Goal: Find specific page/section: Find specific page/section

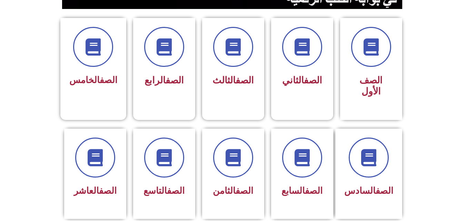
scroll to position [193, 0]
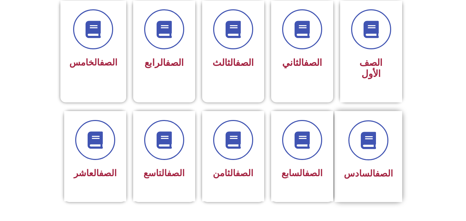
click at [394, 135] on div "الصف السادس" at bounding box center [369, 156] width 68 height 91
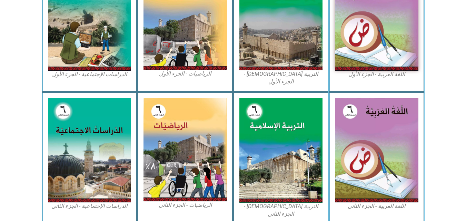
scroll to position [248, 0]
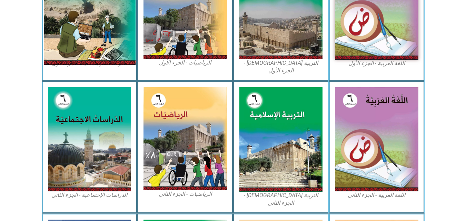
click at [70, 40] on img at bounding box center [89, 7] width 92 height 115
